Goal: Navigation & Orientation: Find specific page/section

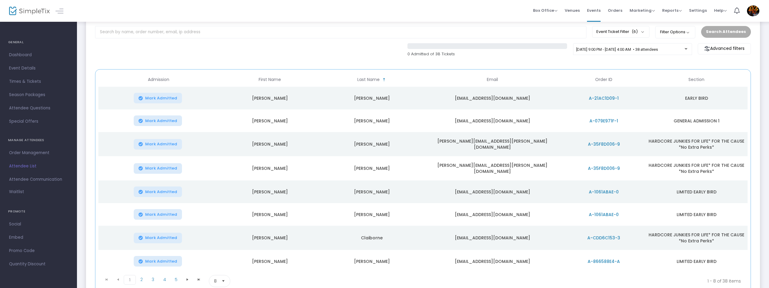
scroll to position [38, 0]
click at [23, 52] on span "Dashboard" at bounding box center [38, 55] width 59 height 8
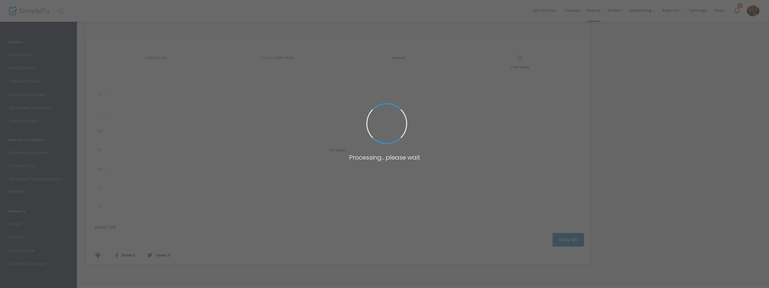
type input "[URL][DOMAIN_NAME][US_STATE]"
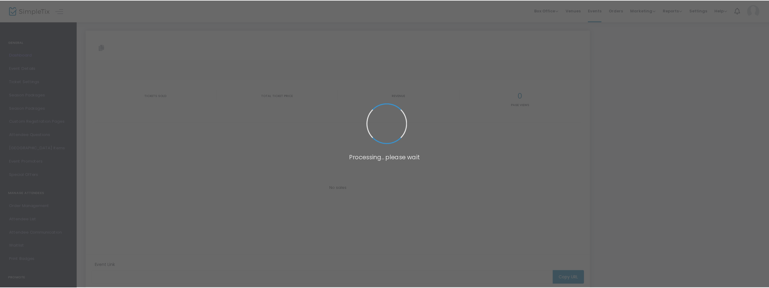
scroll to position [38, 0]
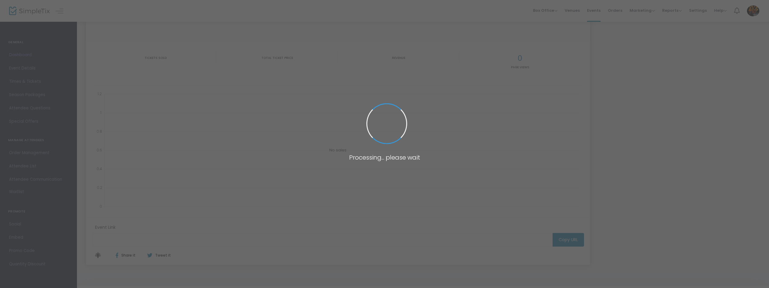
type input "[URL][DOMAIN_NAME][US_STATE]"
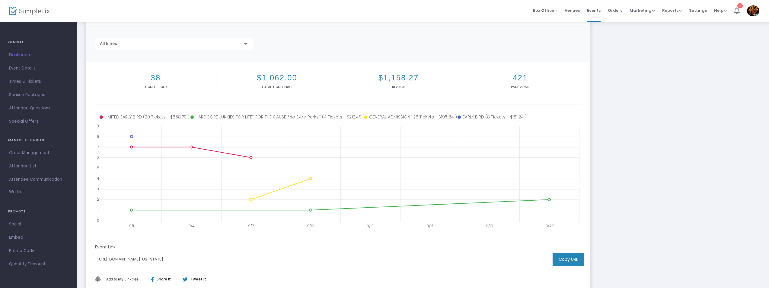
click at [734, 7] on icon at bounding box center [737, 10] width 6 height 7
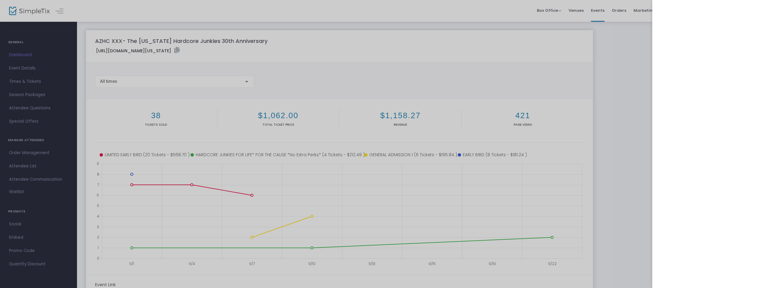
click at [613, 89] on div at bounding box center [386, 144] width 773 height 288
